Goal: Navigation & Orientation: Go to known website

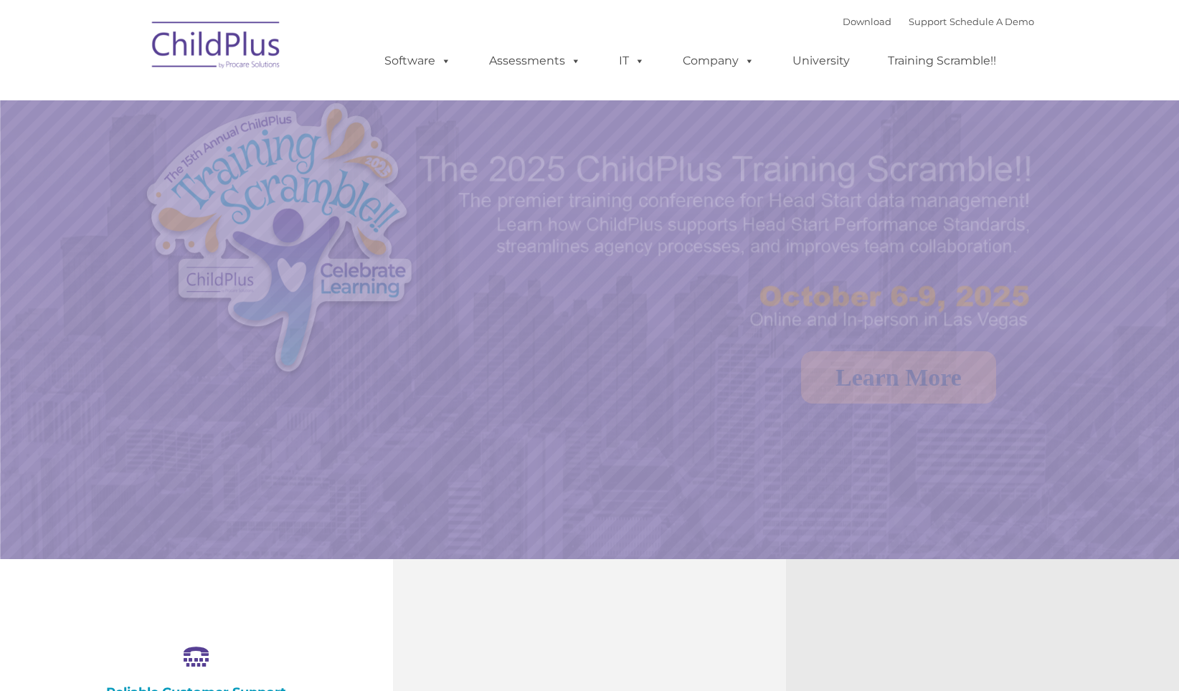
select select "MEDIUM"
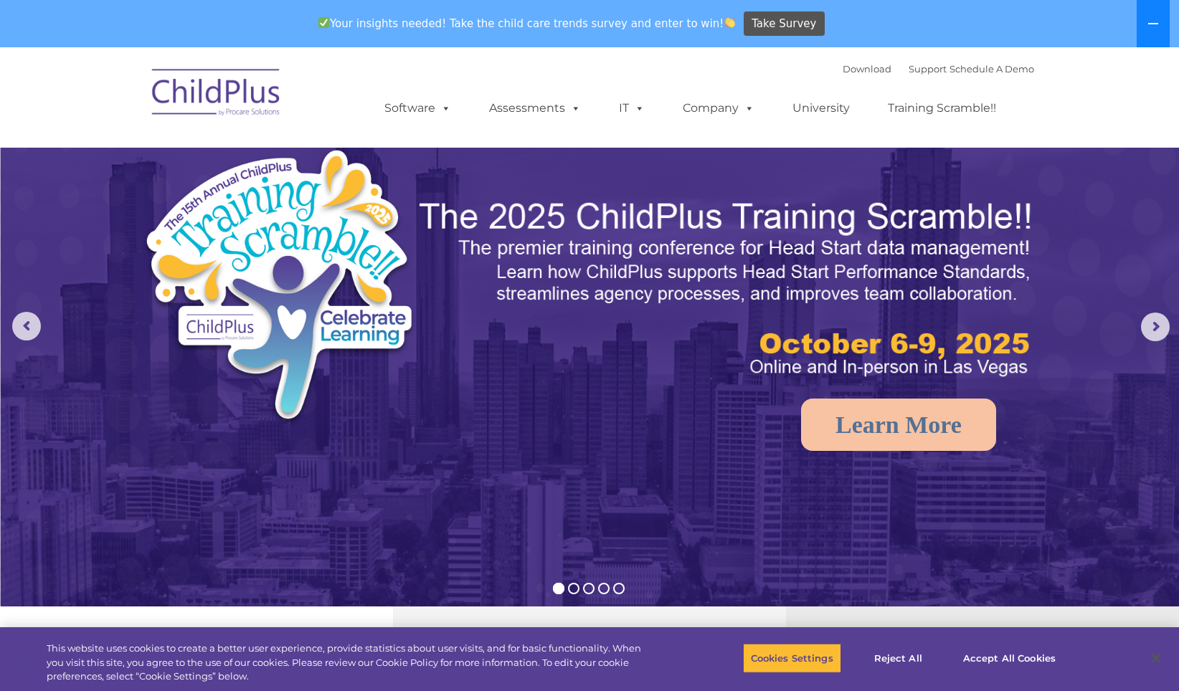
click at [1161, 16] on button at bounding box center [1153, 23] width 33 height 47
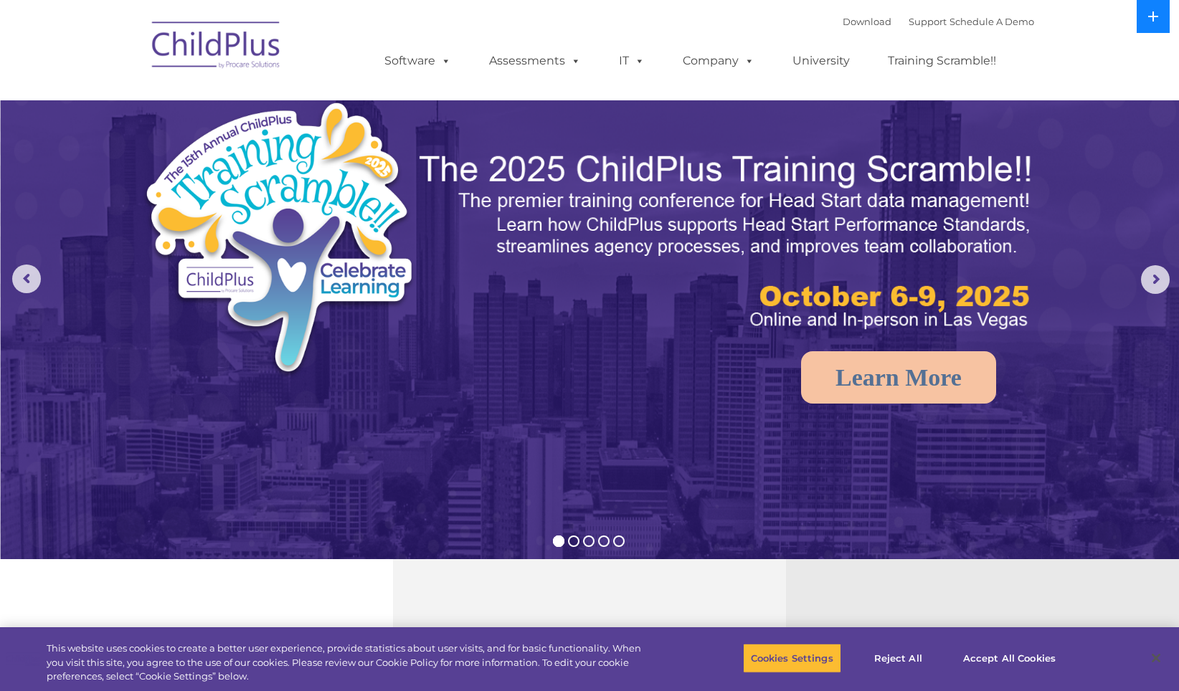
click at [1161, 16] on button at bounding box center [1153, 16] width 33 height 33
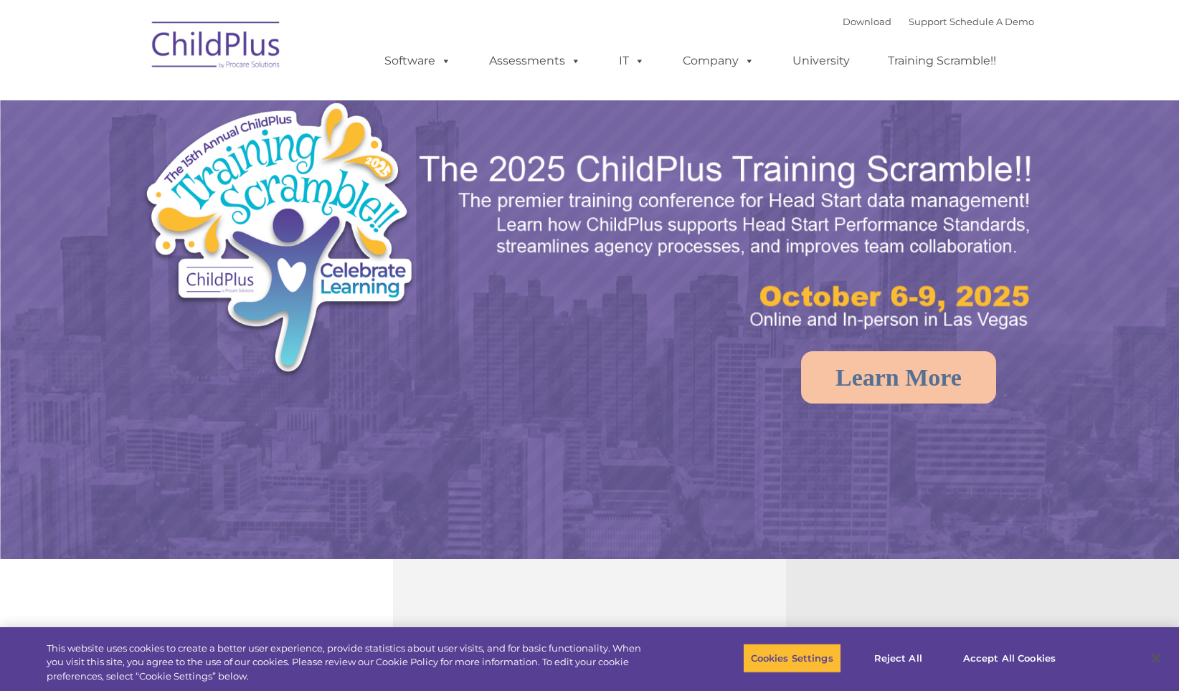
select select "MEDIUM"
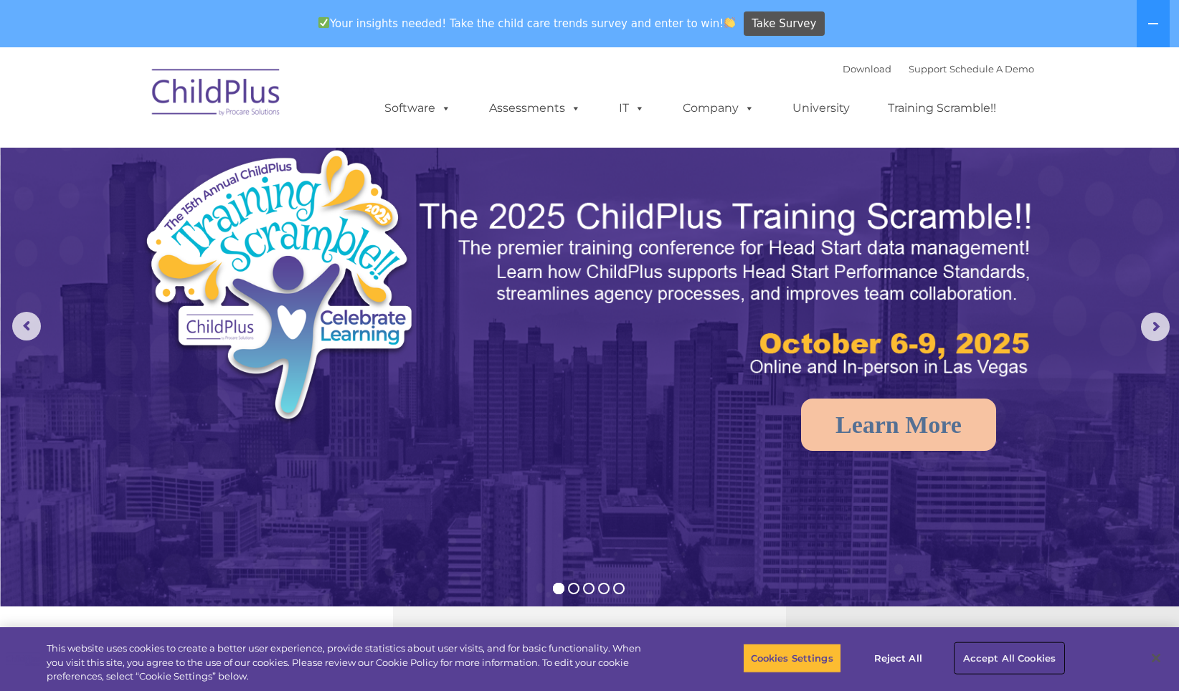
click at [985, 655] on button "Accept All Cookies" at bounding box center [1009, 658] width 108 height 30
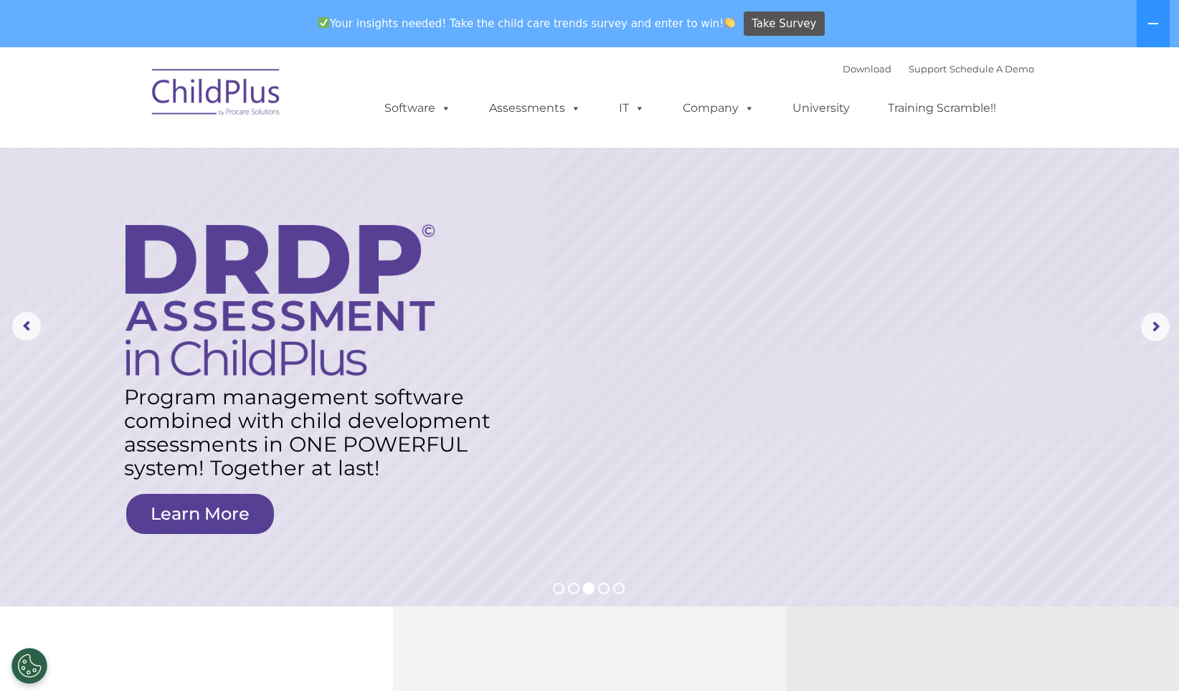
click at [203, 85] on img at bounding box center [216, 95] width 143 height 72
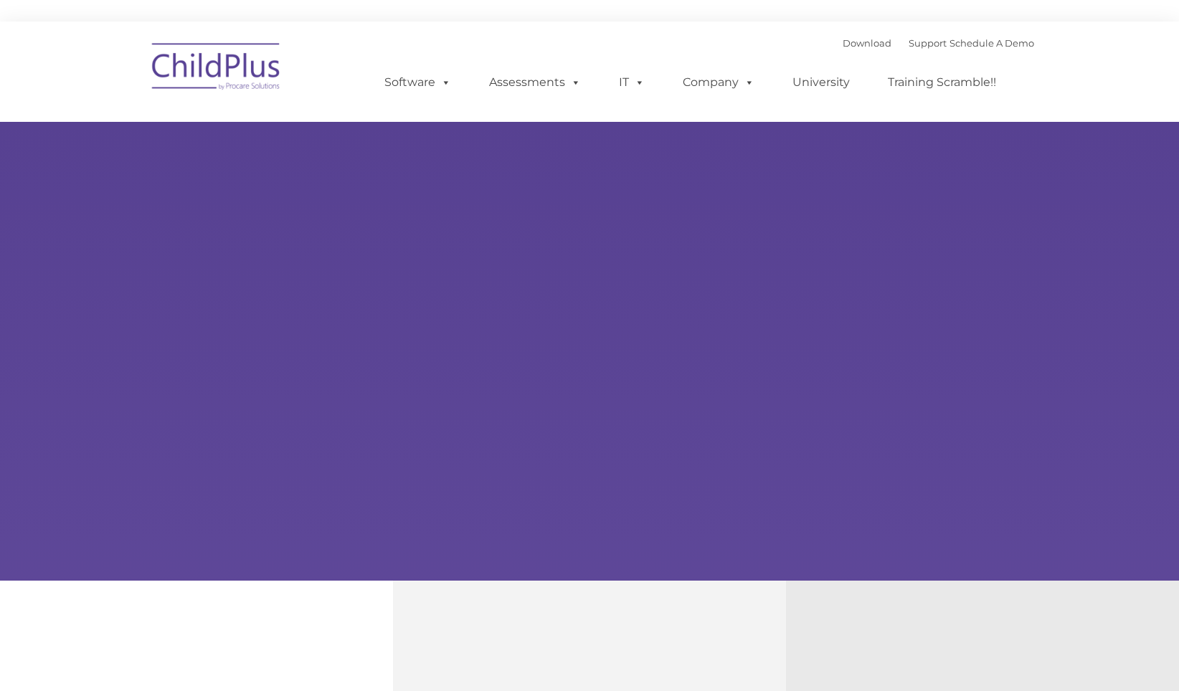
type input ""
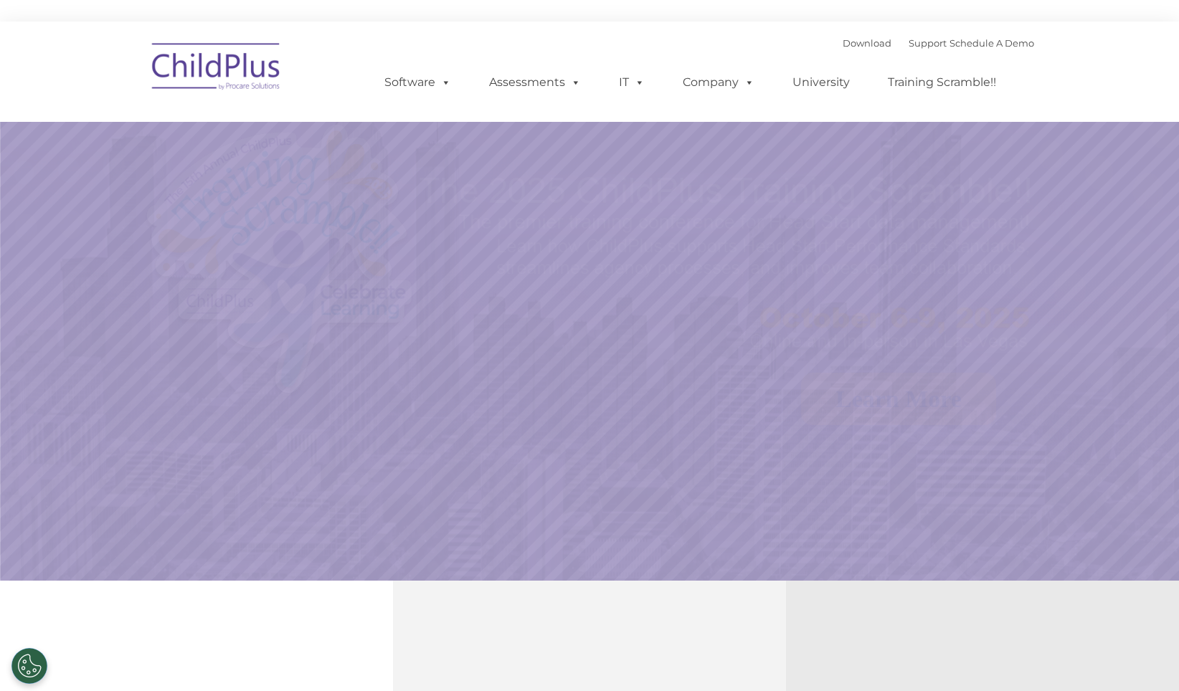
select select "MEDIUM"
